Goal: Task Accomplishment & Management: Use online tool/utility

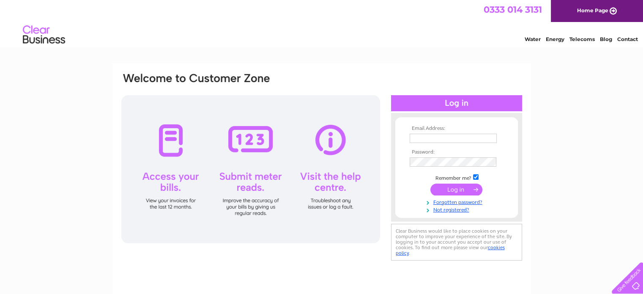
type input "[EMAIL_ADDRESS][DOMAIN_NAME]"
click at [453, 189] on input "submit" at bounding box center [457, 190] width 52 height 12
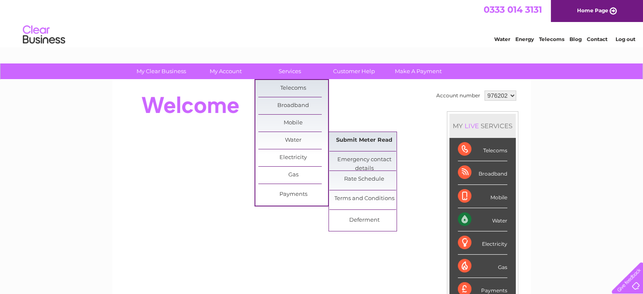
click at [357, 137] on link "Submit Meter Read" at bounding box center [364, 140] width 70 height 17
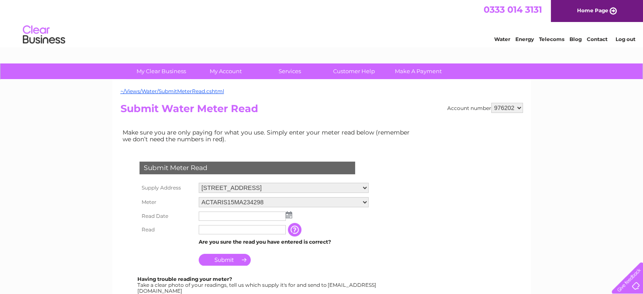
click at [289, 214] on img at bounding box center [289, 214] width 6 height 7
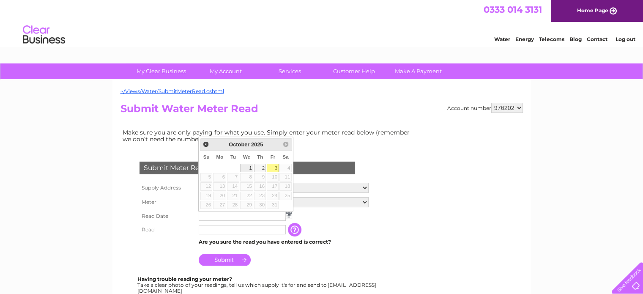
click at [250, 168] on link "1" at bounding box center [247, 168] width 14 height 8
type input "2025/10/01"
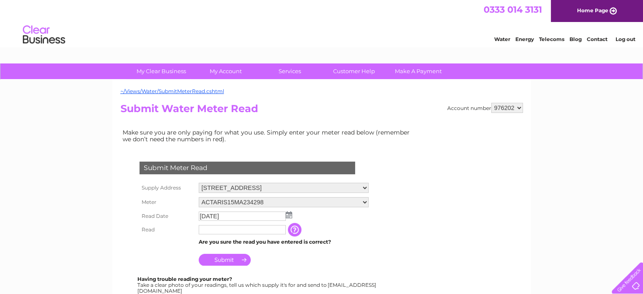
click at [223, 233] on input "text" at bounding box center [242, 229] width 87 height 9
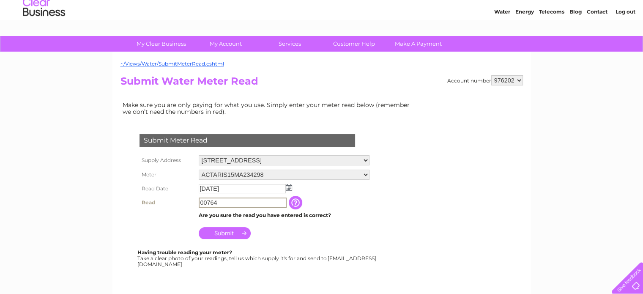
scroll to position [42, 0]
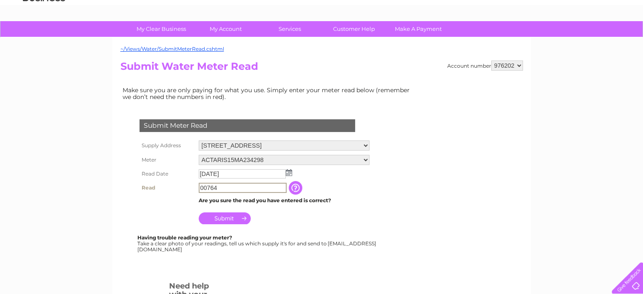
type input "00764"
click at [225, 222] on input "Submit" at bounding box center [225, 217] width 52 height 12
